Goal: Information Seeking & Learning: Learn about a topic

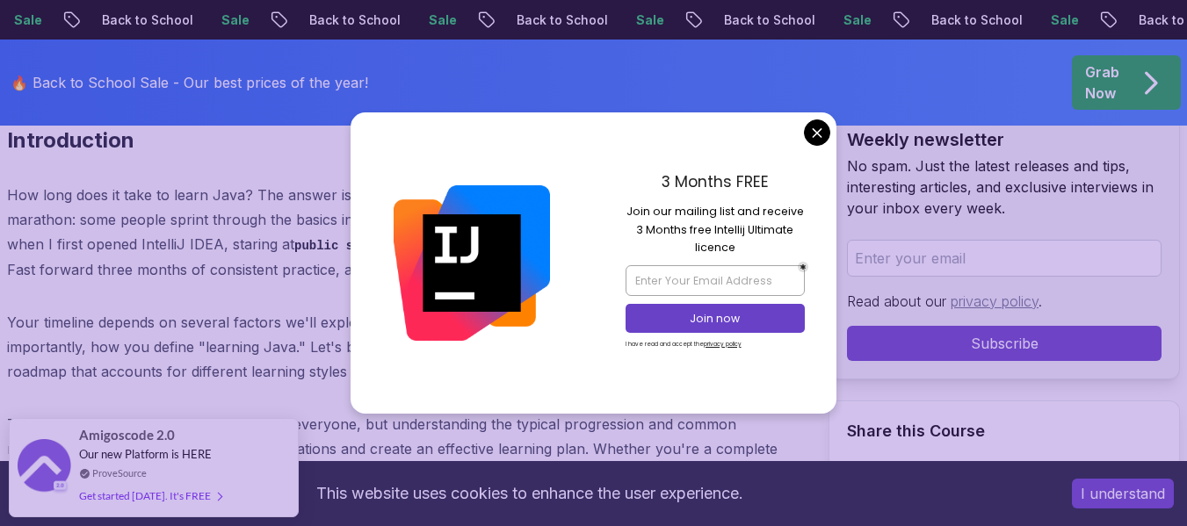
scroll to position [800, 0]
click at [817, 146] on div "3 Months FREE Join our mailing list and receive 3 Months free Intellij Ultimate…" at bounding box center [715, 262] width 243 height 301
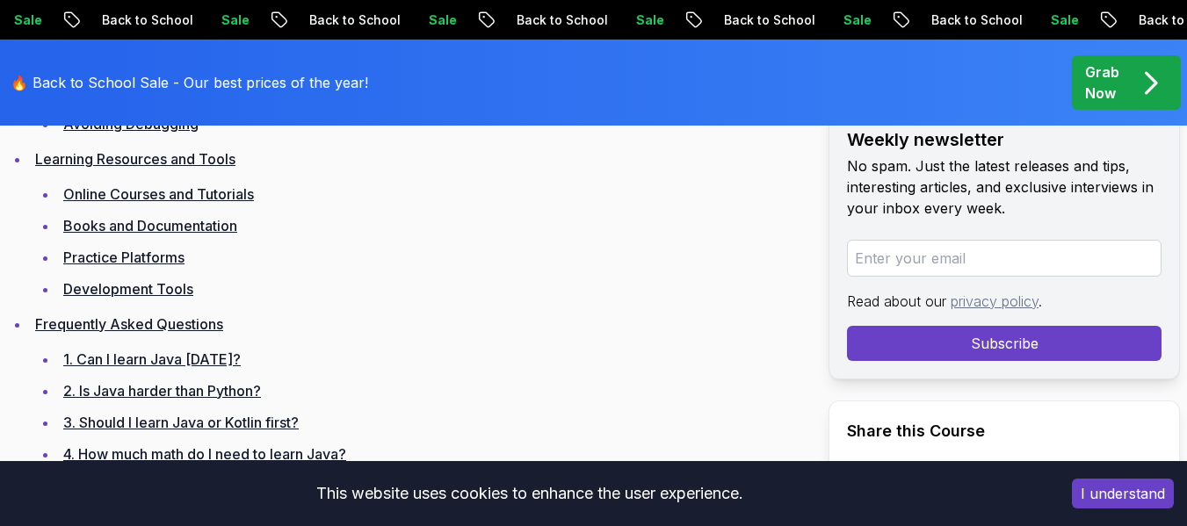
scroll to position [2227, 0]
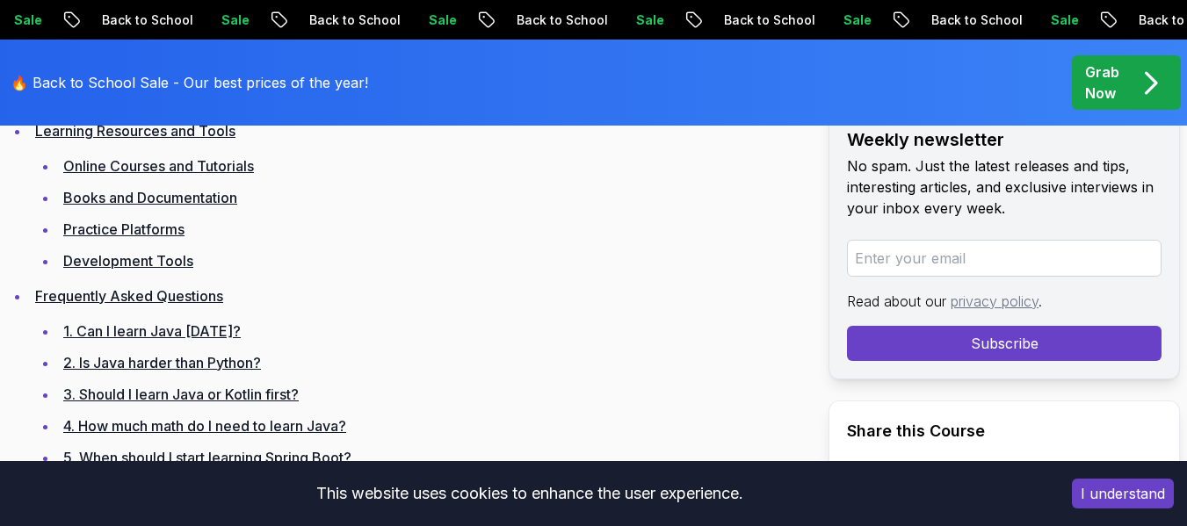
click at [127, 167] on link "Online Courses and Tutorials" at bounding box center [158, 166] width 191 height 18
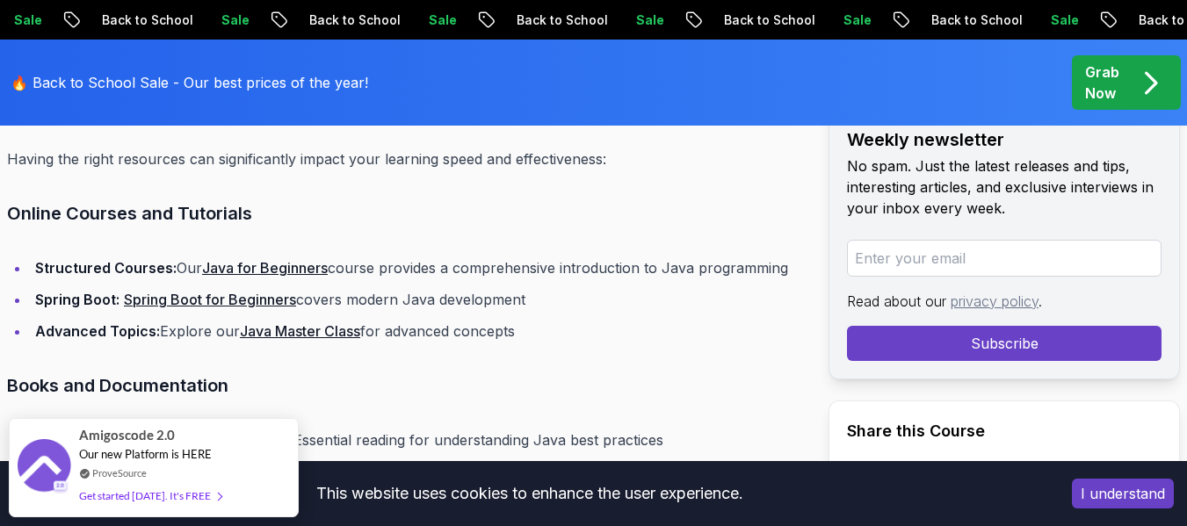
scroll to position [12592, 0]
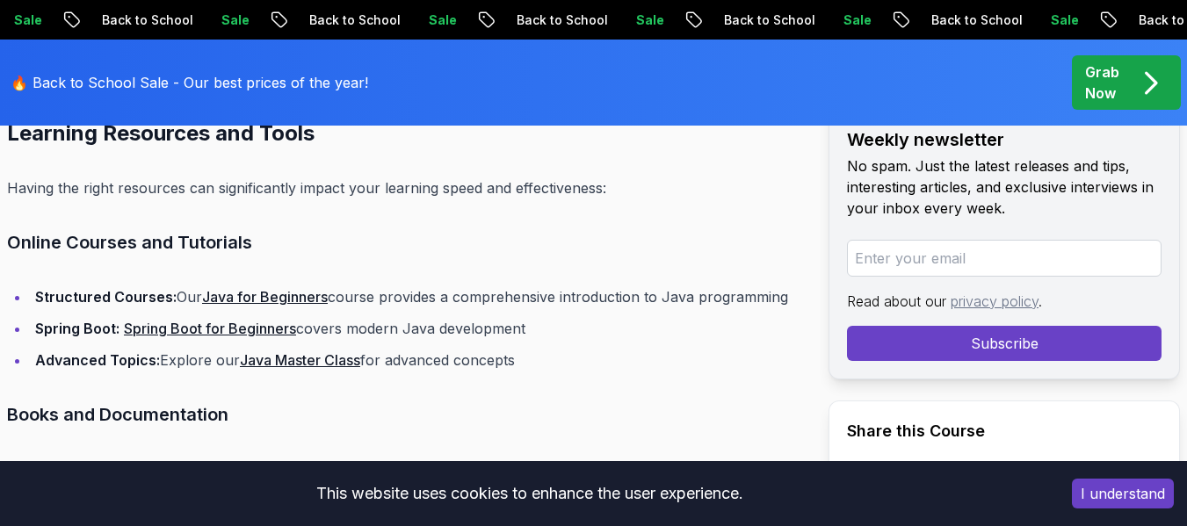
click at [224, 322] on link "Spring Boot for Beginners" at bounding box center [210, 329] width 172 height 18
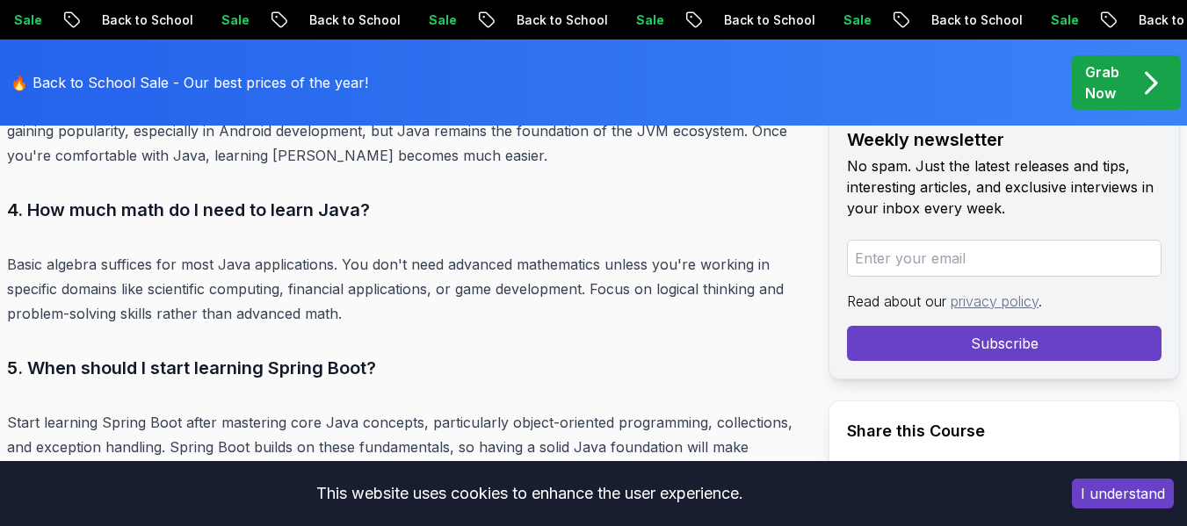
scroll to position [13816, 0]
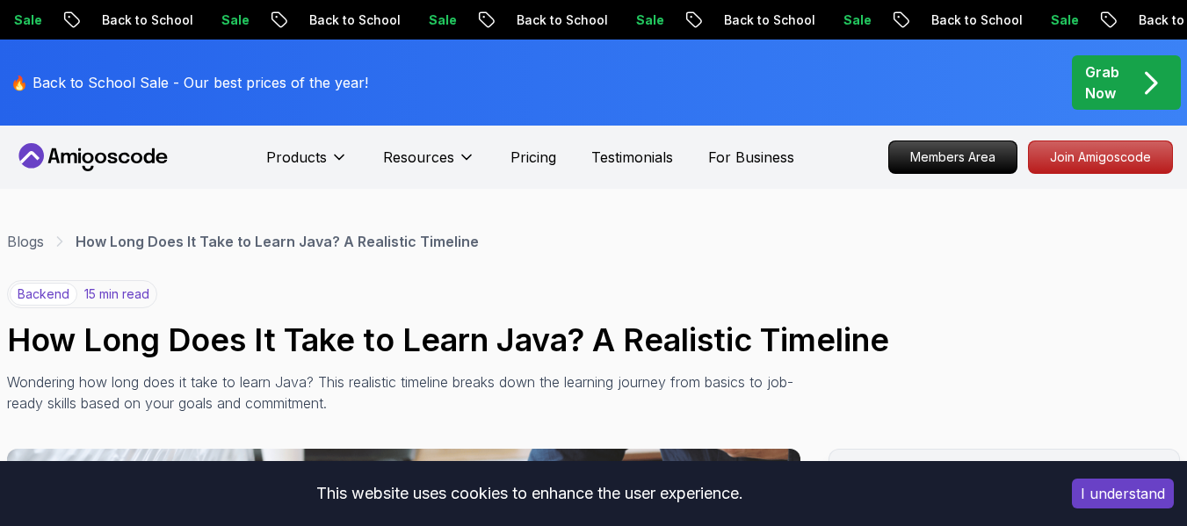
scroll to position [13816, 0]
